Goal: Book appointment/travel/reservation

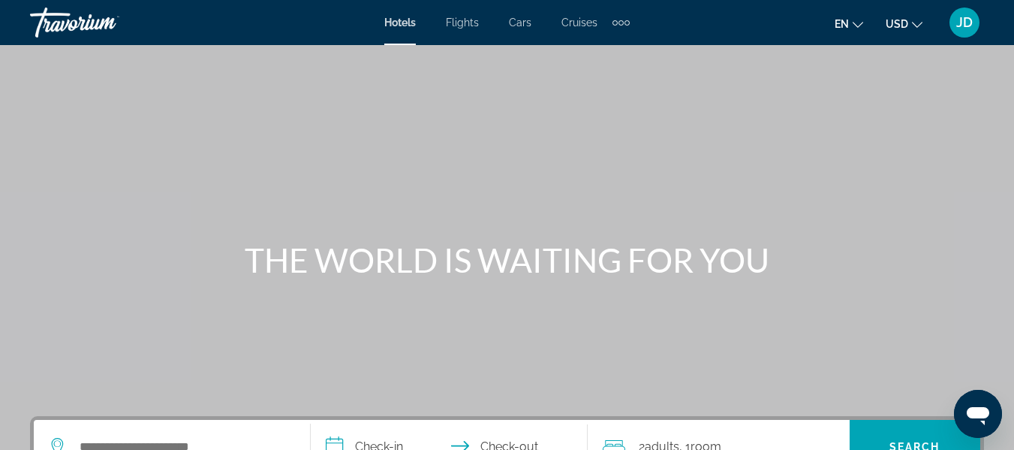
click at [523, 21] on span "Cars" at bounding box center [520, 23] width 23 height 12
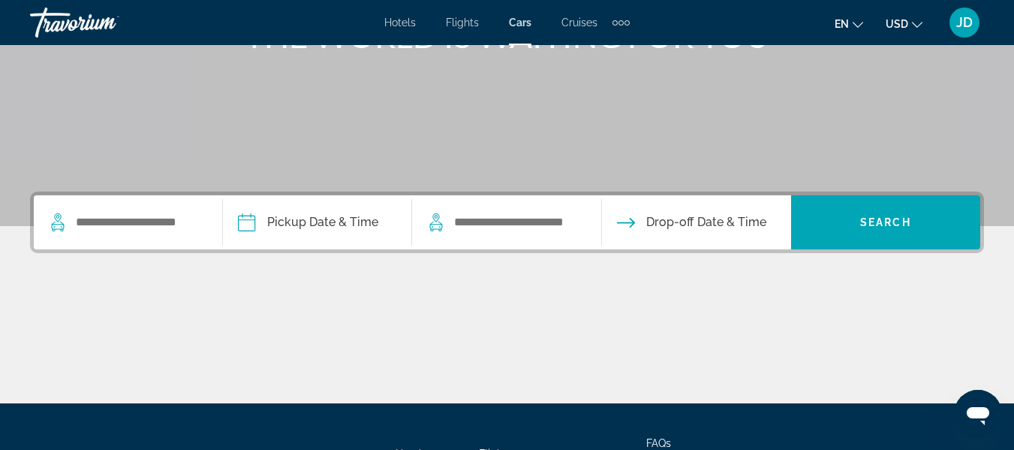
scroll to position [225, 0]
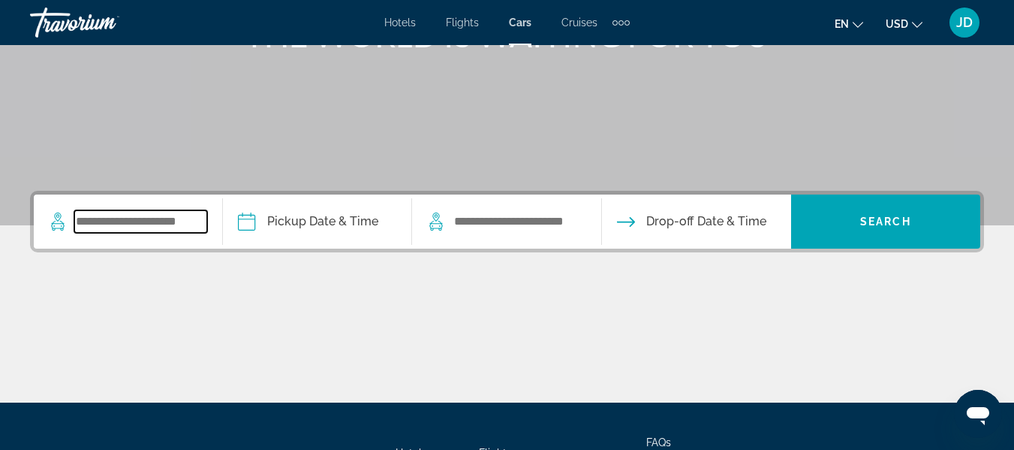
click at [171, 220] on input "Search widget" at bounding box center [140, 221] width 133 height 23
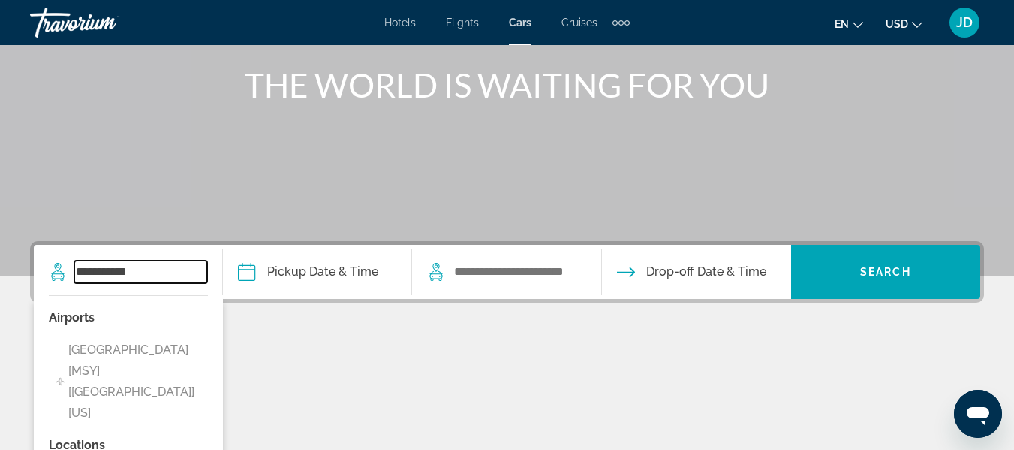
scroll to position [176, 0]
type input "**********"
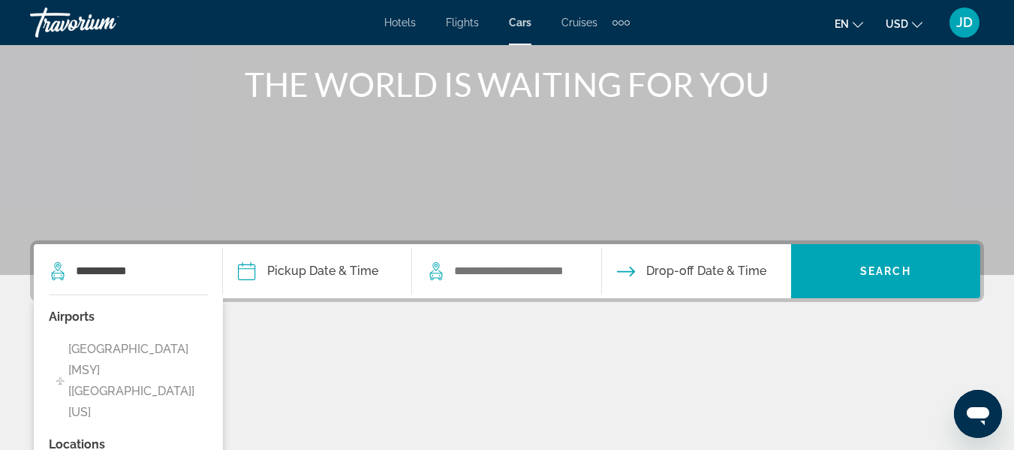
click at [297, 389] on div "Main content" at bounding box center [507, 395] width 954 height 113
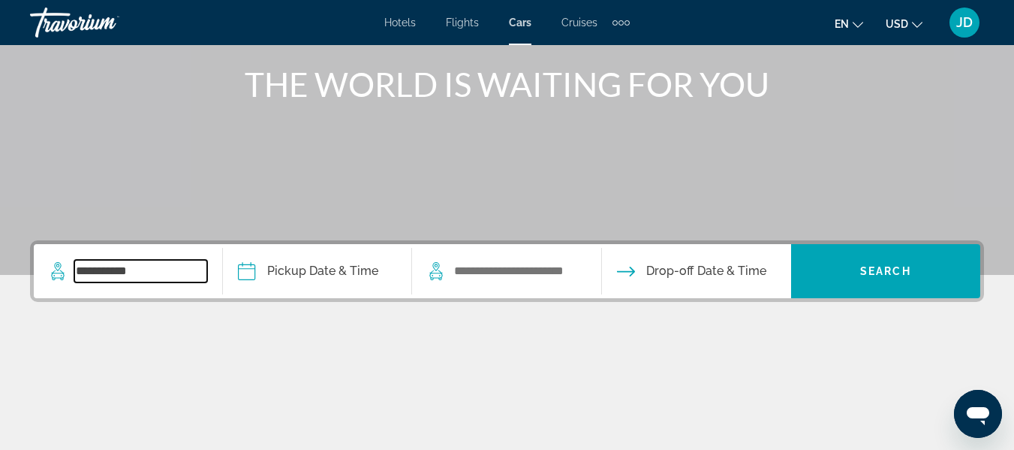
click at [134, 273] on input "**********" at bounding box center [140, 271] width 133 height 23
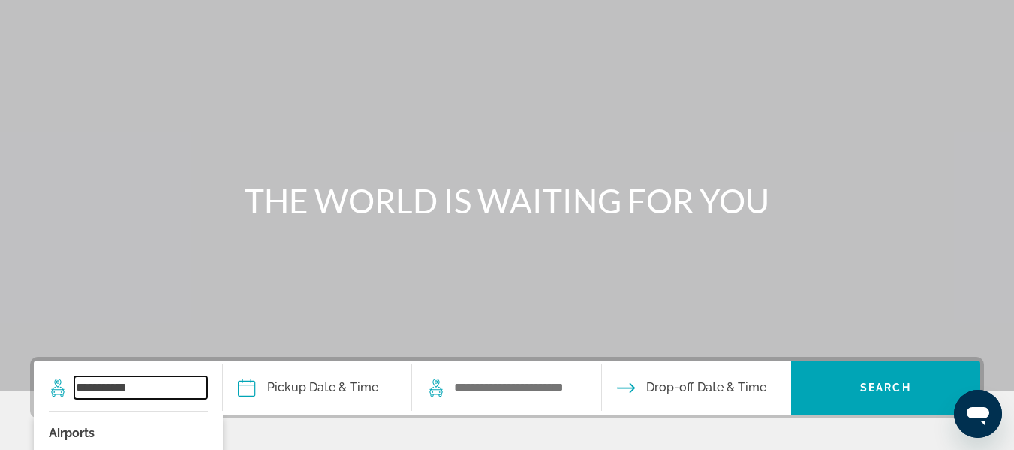
scroll to position [238, 0]
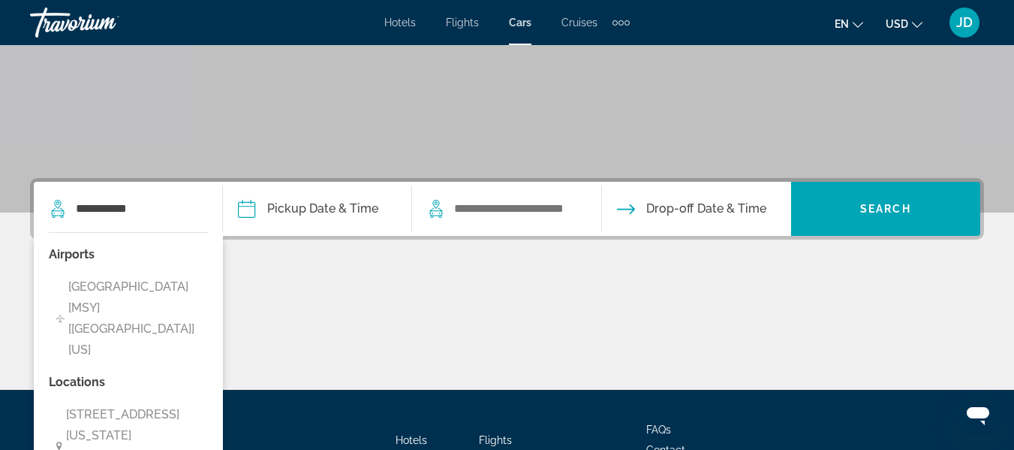
click at [321, 277] on div "Main content" at bounding box center [507, 333] width 954 height 113
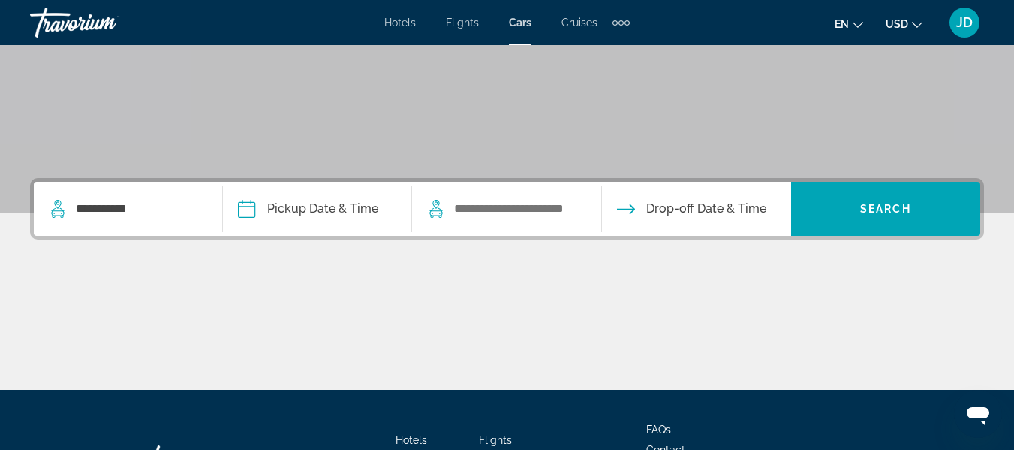
click at [363, 209] on input "Pickup date" at bounding box center [316, 211] width 195 height 59
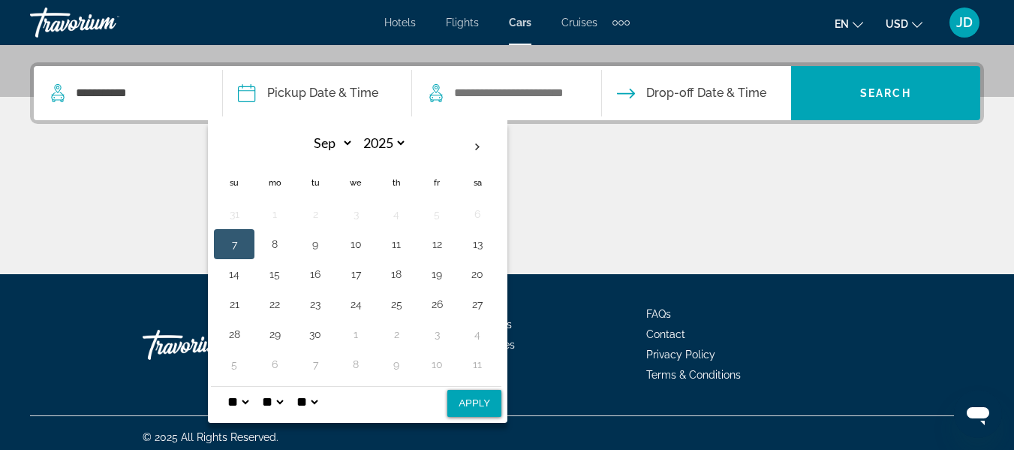
scroll to position [362, 0]
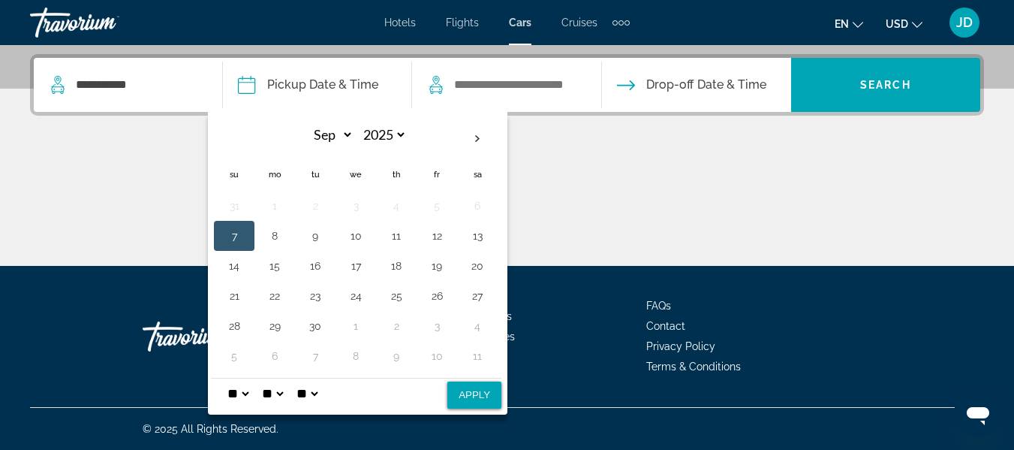
click at [481, 174] on th "Sa" at bounding box center [477, 174] width 41 height 33
click at [482, 175] on th "Sa" at bounding box center [477, 174] width 41 height 33
click at [583, 188] on div "Main content" at bounding box center [507, 209] width 954 height 113
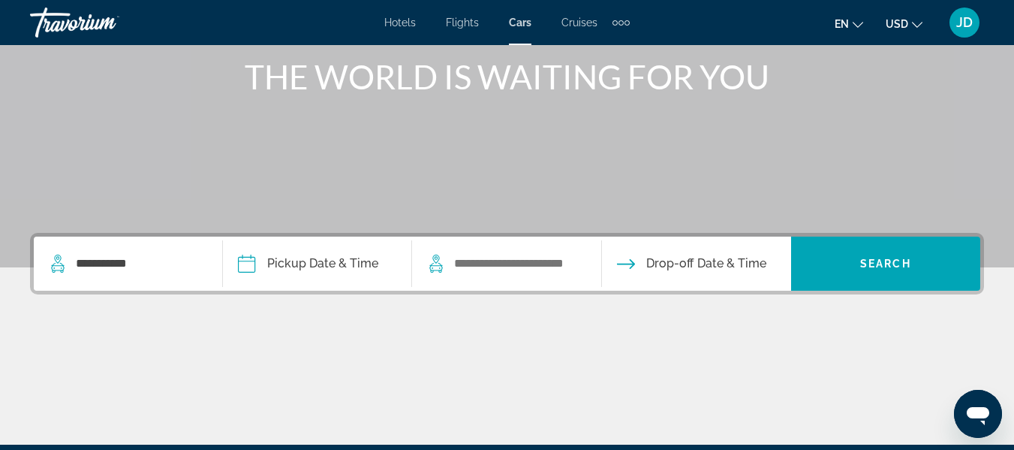
scroll to position [137, 0]
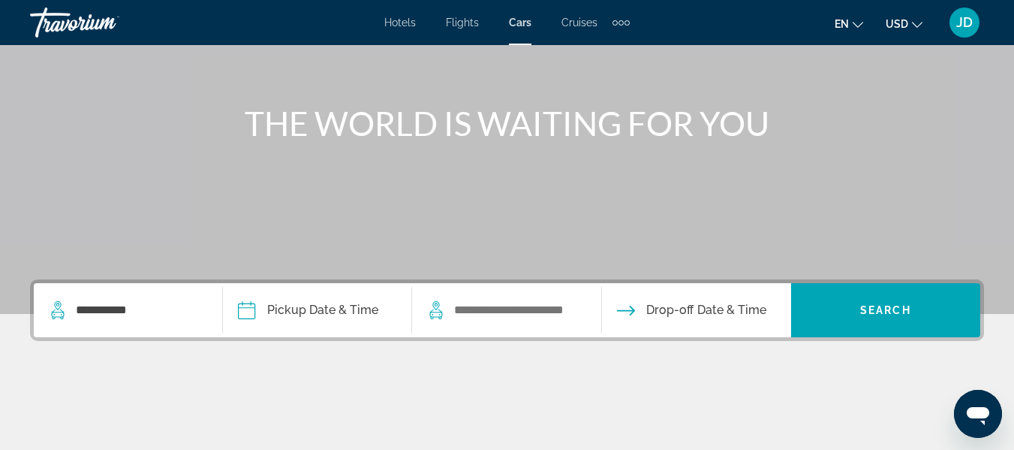
click at [334, 323] on input "Pickup date" at bounding box center [316, 312] width 195 height 59
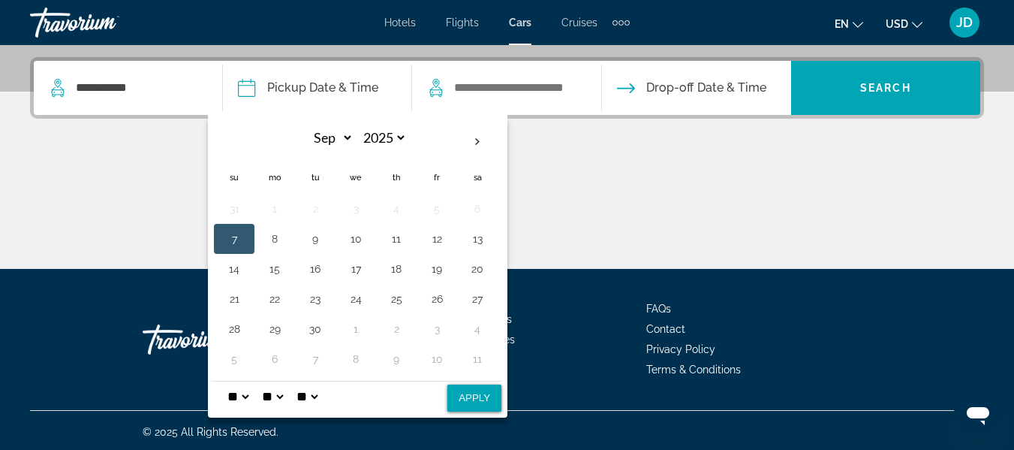
scroll to position [362, 0]
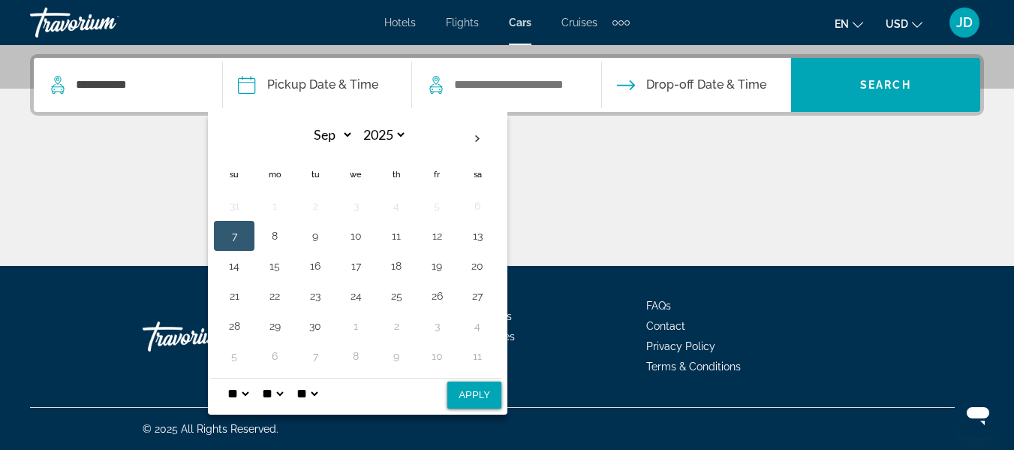
click at [596, 183] on div "Main content" at bounding box center [507, 209] width 954 height 113
